Goal: Information Seeking & Learning: Learn about a topic

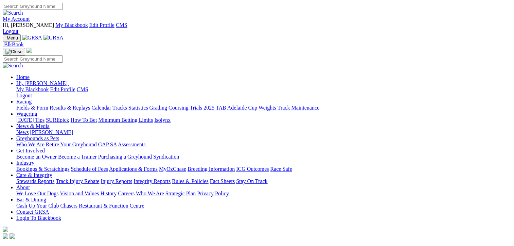
click at [83, 105] on link "Results & Replays" at bounding box center [70, 108] width 40 height 6
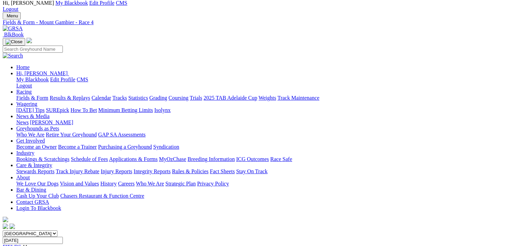
scroll to position [34, 0]
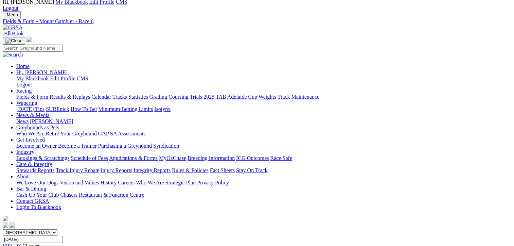
scroll to position [34, 0]
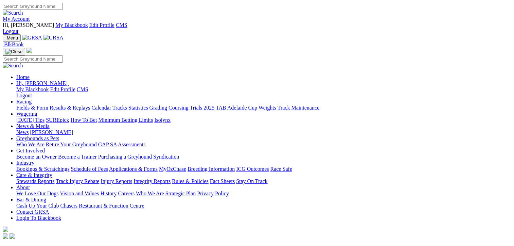
click at [111, 105] on link "Calendar" at bounding box center [101, 108] width 20 height 6
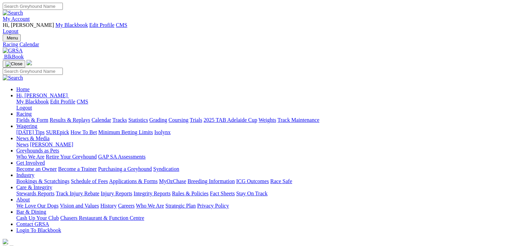
click at [83, 117] on link "Results & Replays" at bounding box center [70, 120] width 40 height 6
click at [17, 117] on link "Fields & Form" at bounding box center [32, 120] width 32 height 6
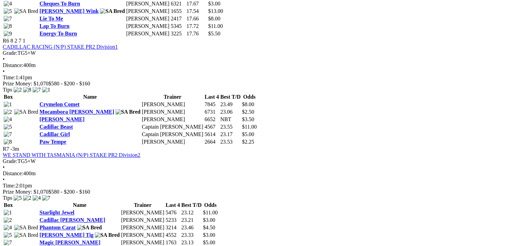
scroll to position [952, 0]
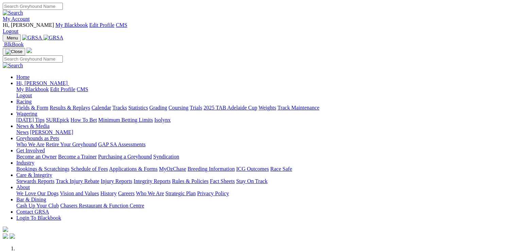
click at [54, 178] on link "Stewards Reports" at bounding box center [35, 181] width 38 height 6
